Goal: Information Seeking & Learning: Learn about a topic

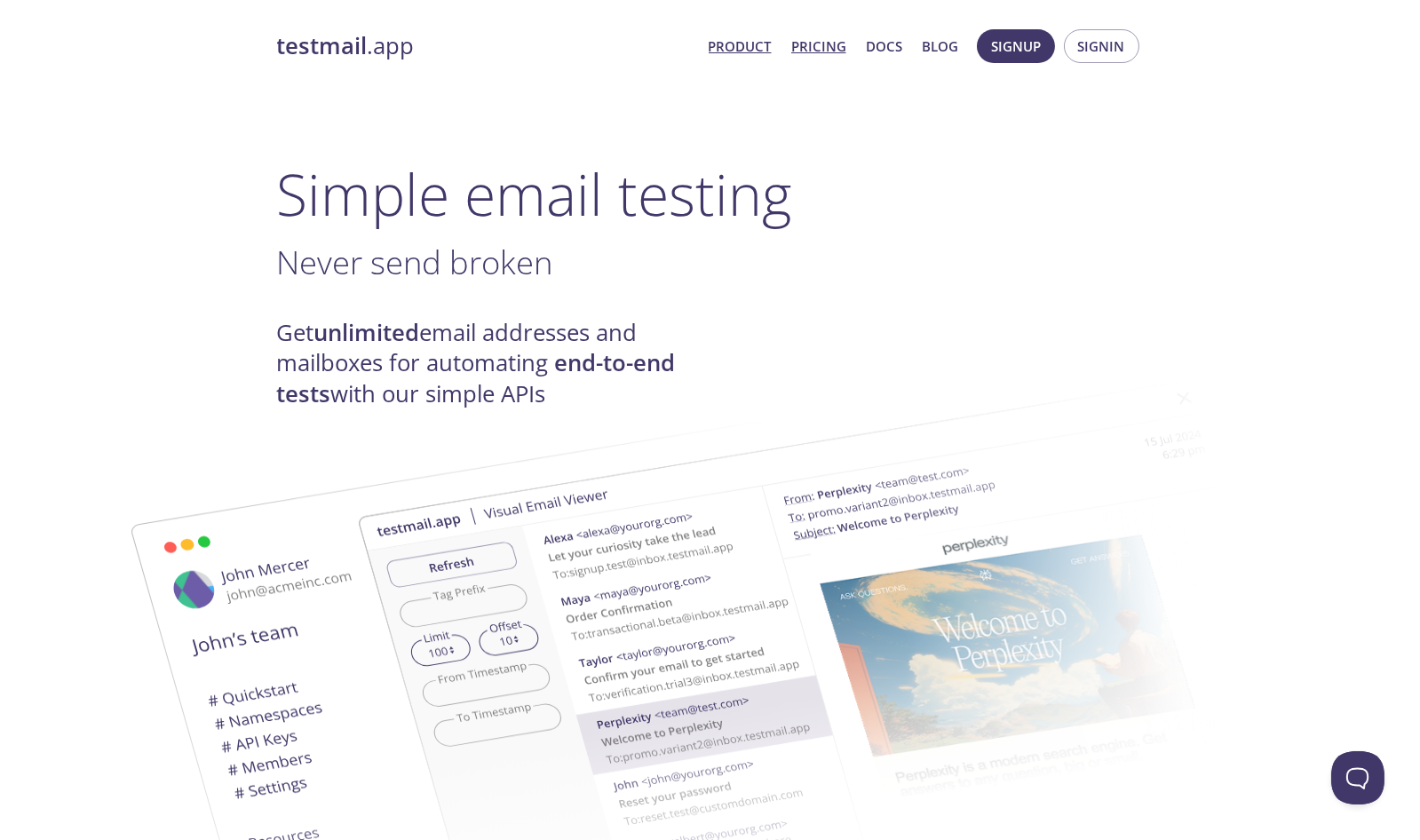
click at [840, 47] on link "Pricing" at bounding box center [819, 46] width 55 height 23
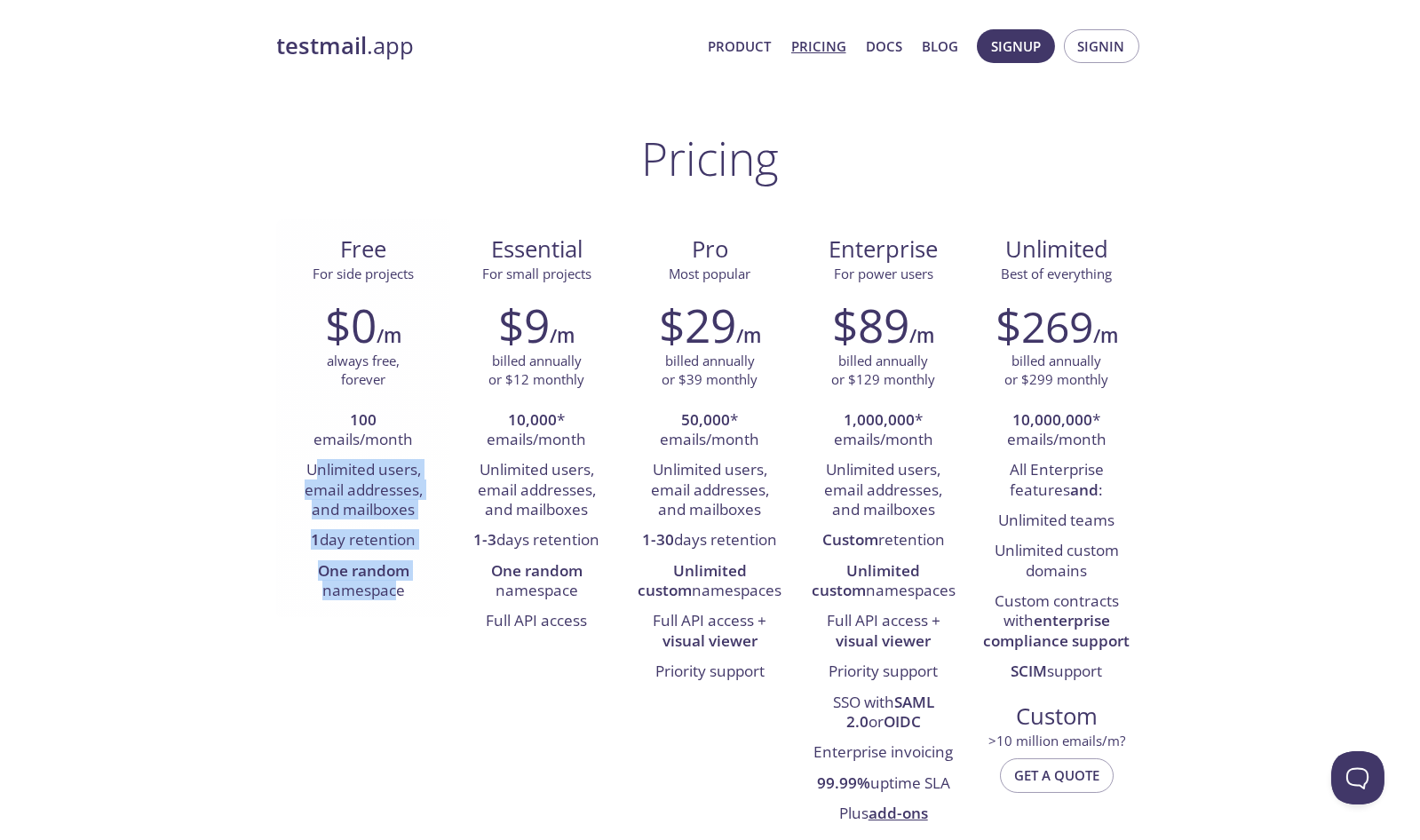
drag, startPoint x: 315, startPoint y: 474, endPoint x: 390, endPoint y: 586, distance: 134.8
click at [391, 594] on ul "100 emails/month Unlimited users, email addresses, and mailboxes 1 day retentio…" at bounding box center [364, 506] width 147 height 202
click at [373, 500] on li "Unlimited users, email addresses, and mailboxes" at bounding box center [364, 490] width 147 height 70
drag, startPoint x: 392, startPoint y: 540, endPoint x: 293, endPoint y: 540, distance: 99.0
click at [293, 540] on li "1 day retention" at bounding box center [364, 540] width 147 height 30
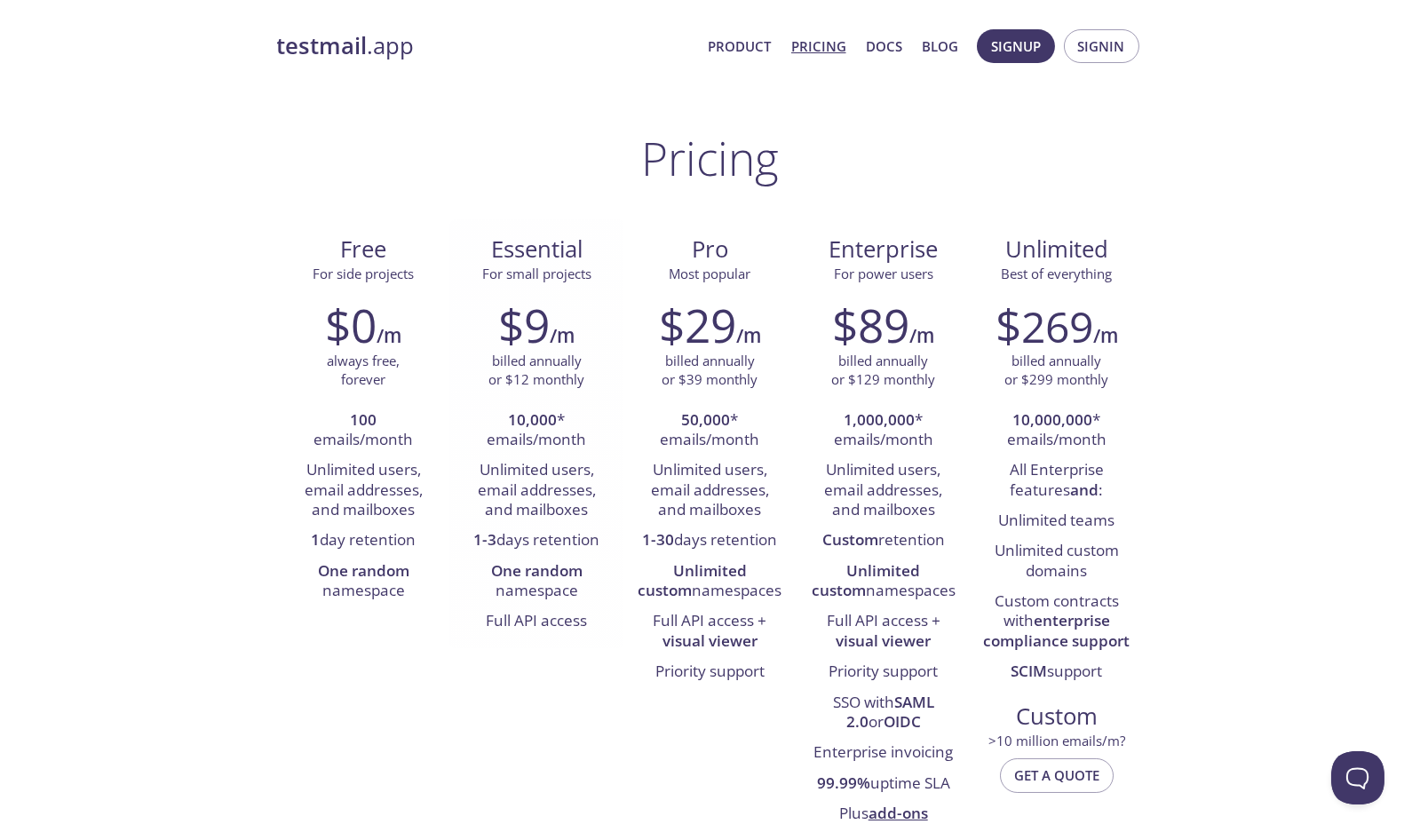
click at [537, 555] on li "1-3 days retention" at bounding box center [536, 540] width 147 height 30
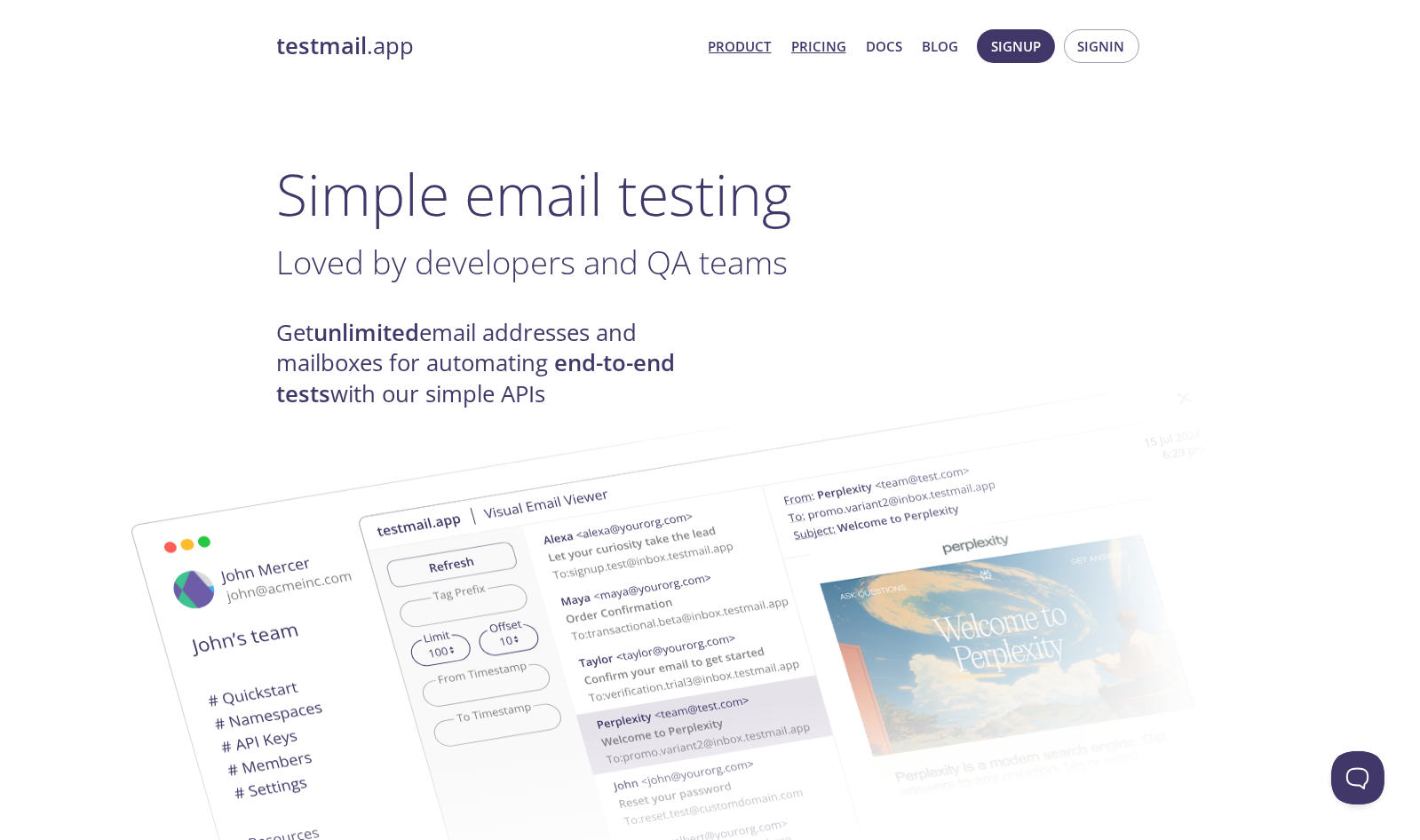
click at [839, 49] on link "Pricing" at bounding box center [819, 46] width 55 height 23
